Goal: Information Seeking & Learning: Compare options

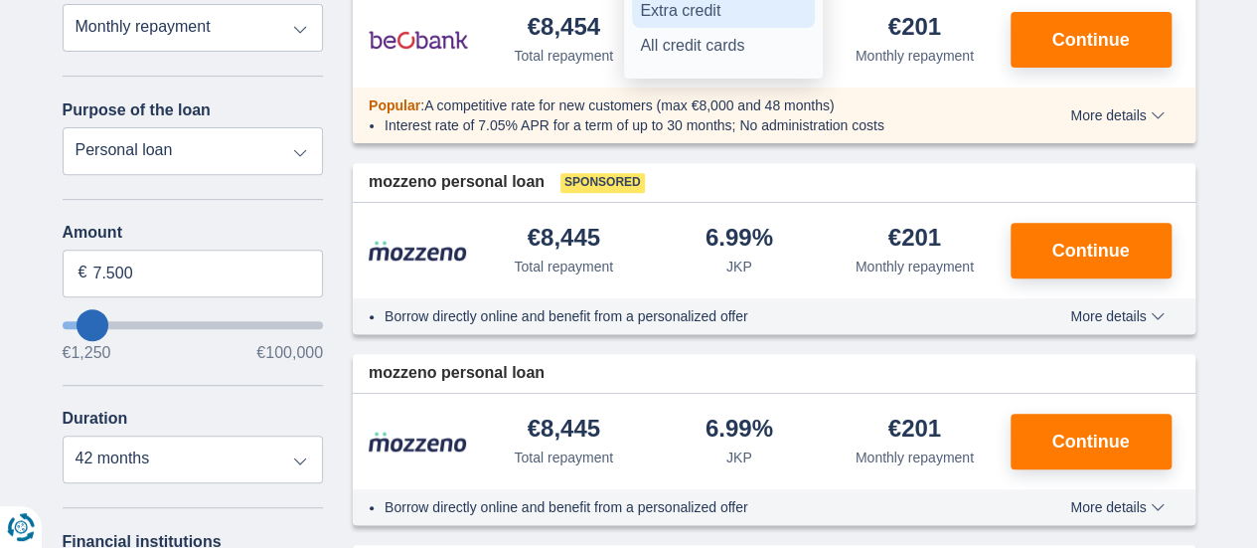
scroll to position [497, 0]
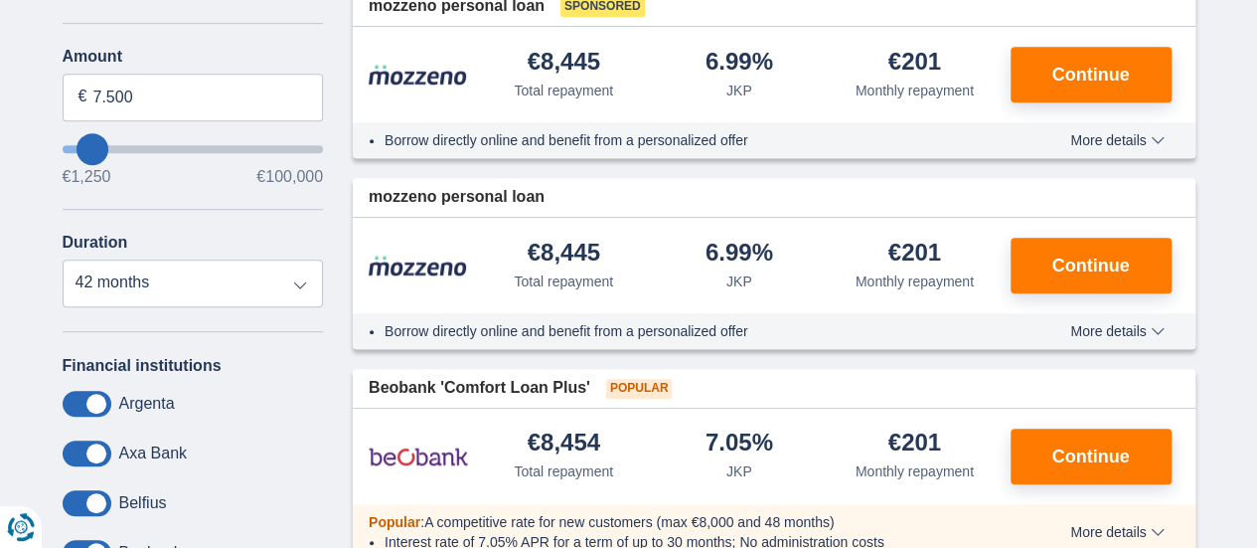
type input "1.250"
type input "1250"
select select "24"
type input "2.250"
type input "5250"
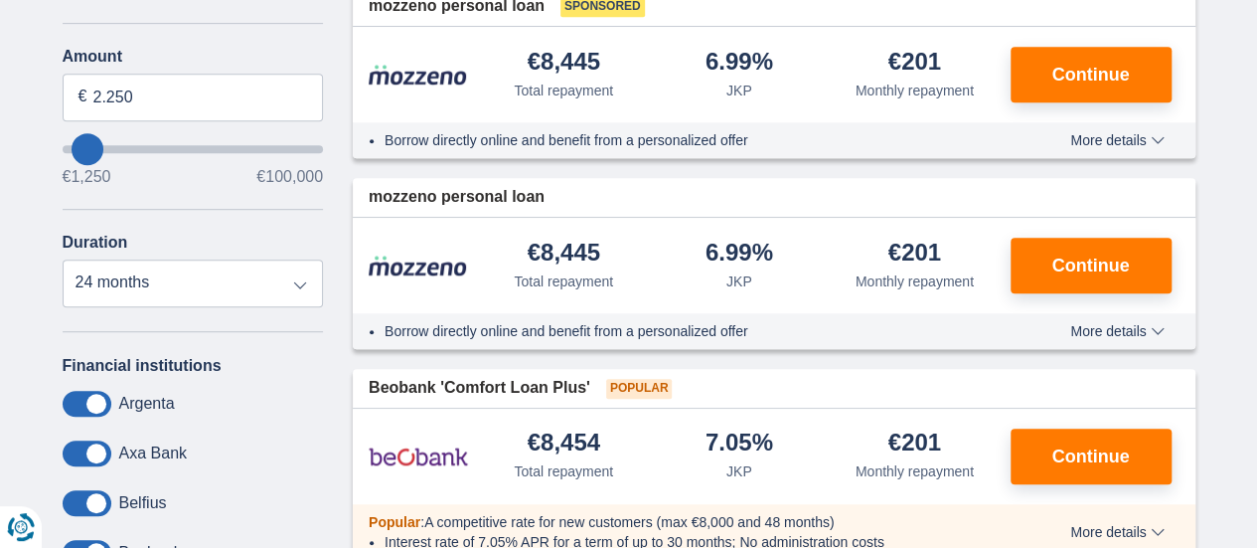
type input "5.250"
select select "36"
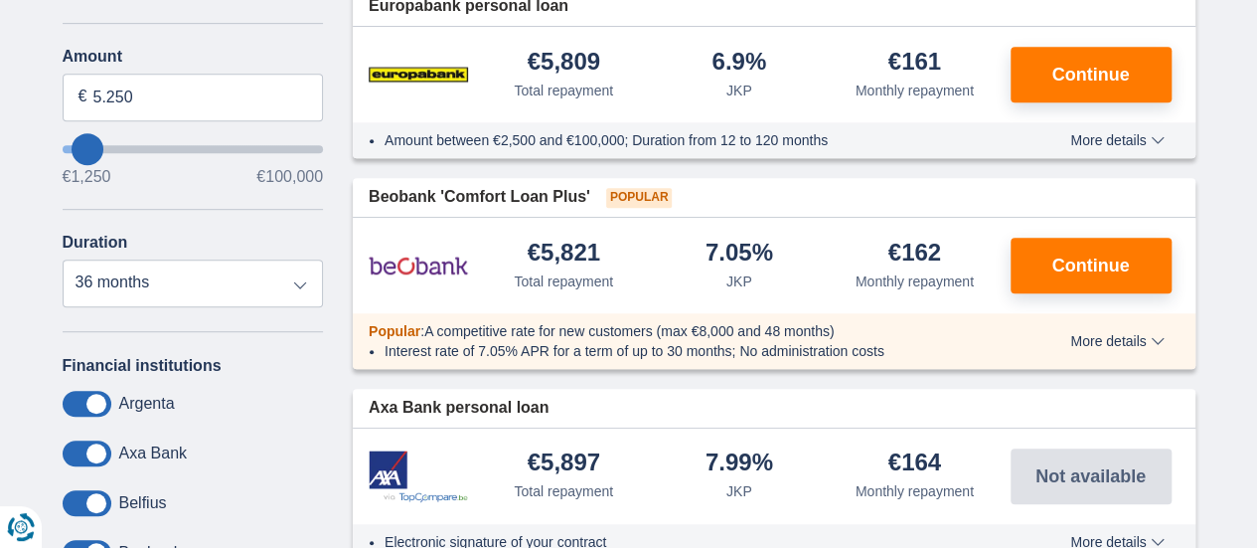
type input "2.250"
type input "2250"
select select "24"
type input "3250"
type input "3.250"
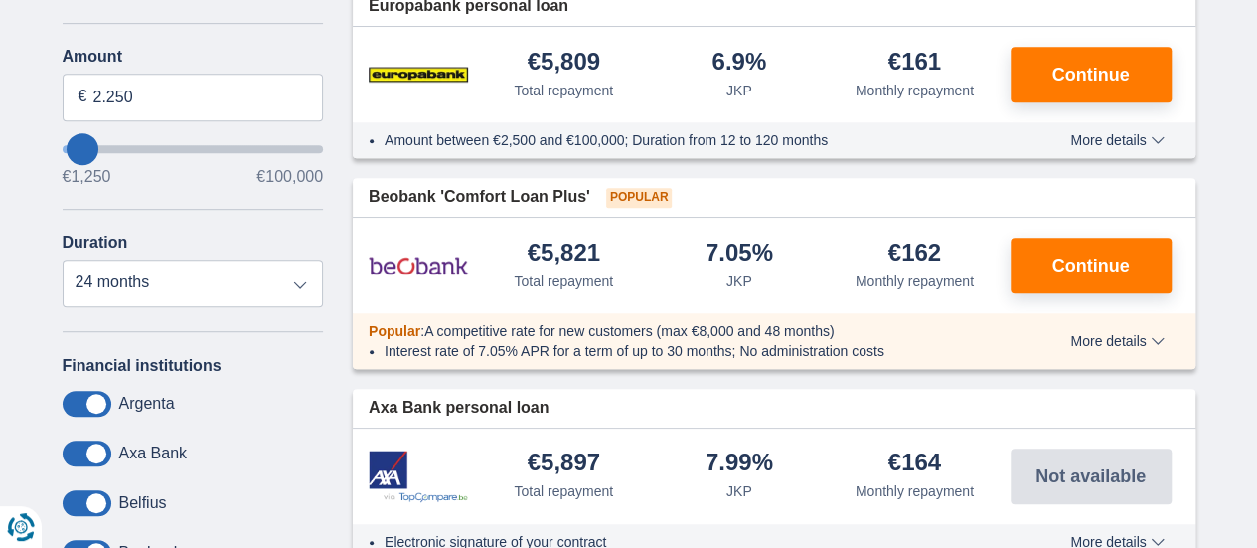
select select "30"
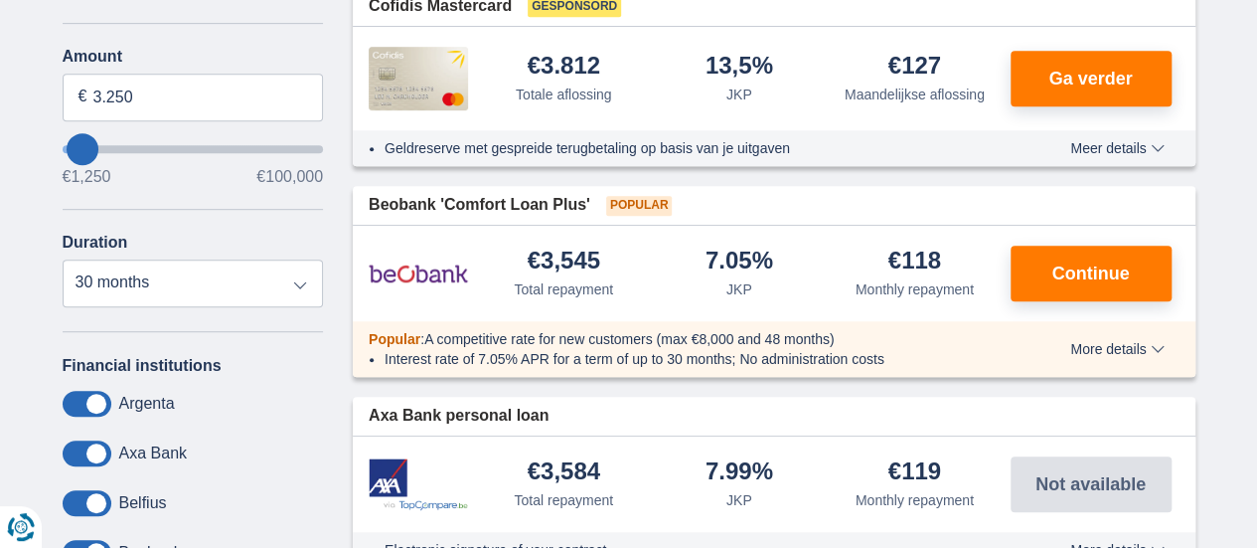
type input "82.250"
type input "82250"
select select "120"
type input "82250"
click at [265, 145] on input "wantToBorrow" at bounding box center [193, 149] width 261 height 8
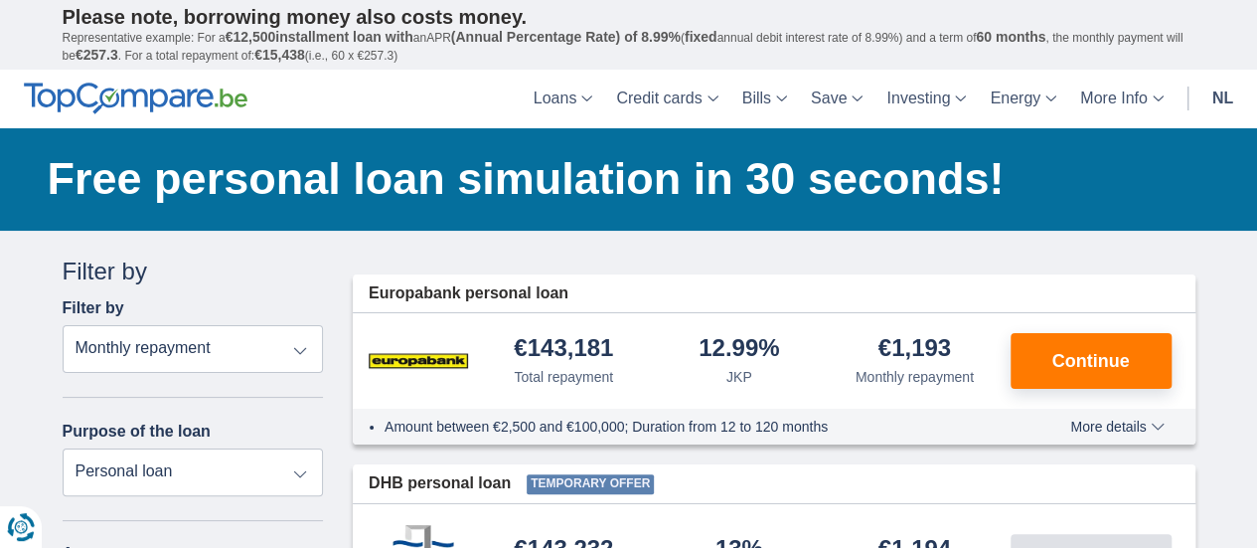
scroll to position [497, 0]
